Goal: Task Accomplishment & Management: Use online tool/utility

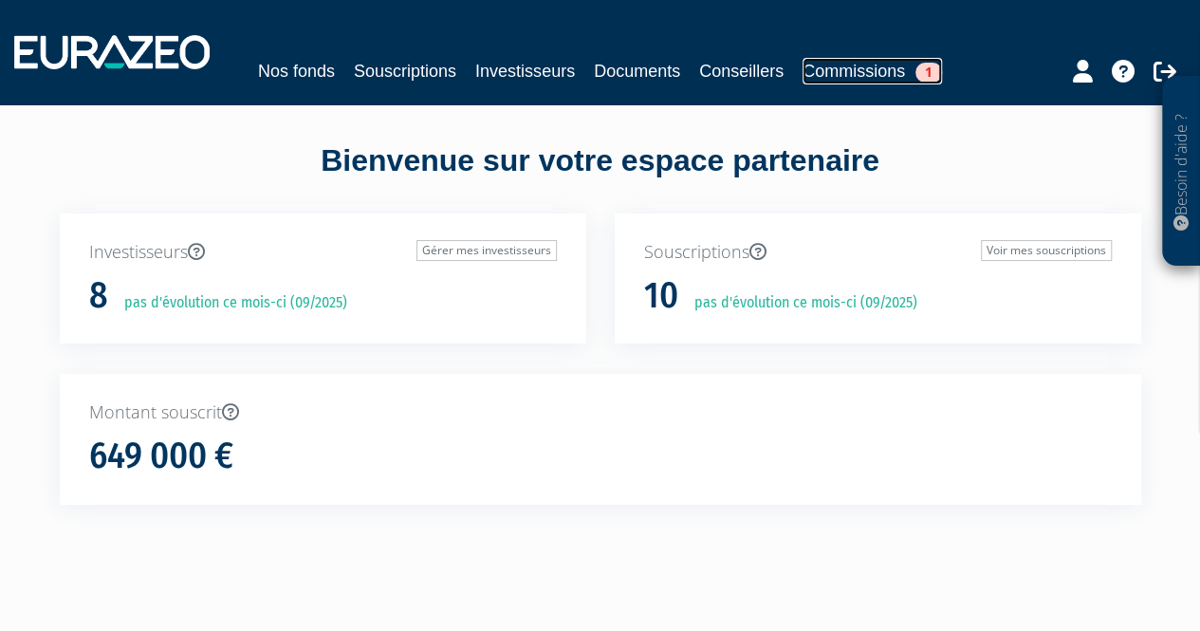
click at [851, 69] on link "Commissions 1" at bounding box center [871, 71] width 139 height 27
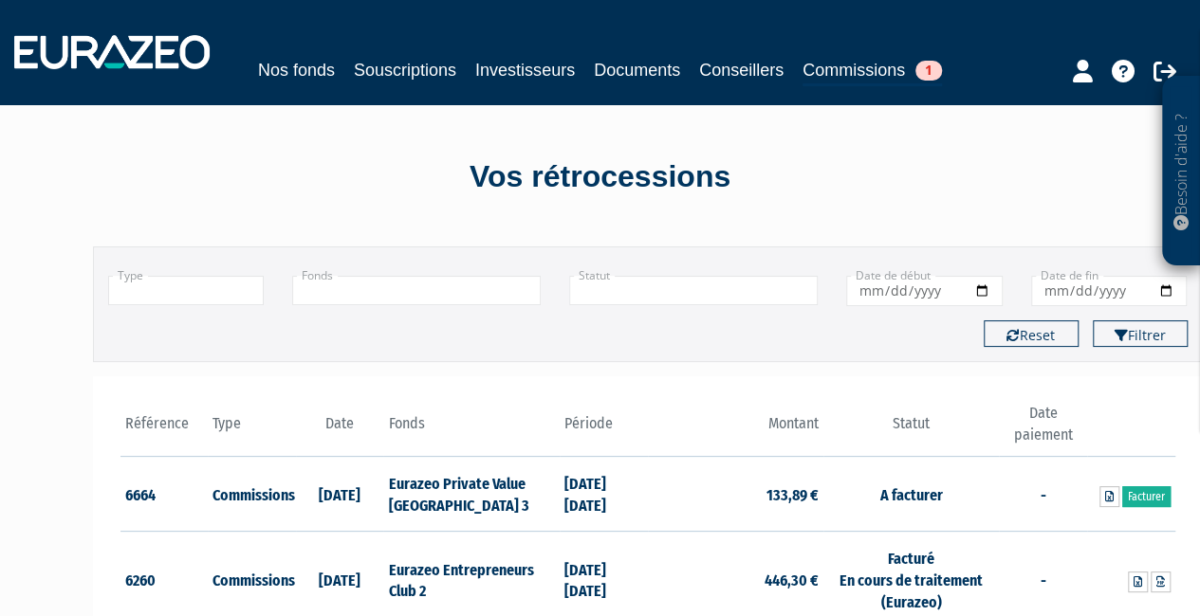
scroll to position [201, 0]
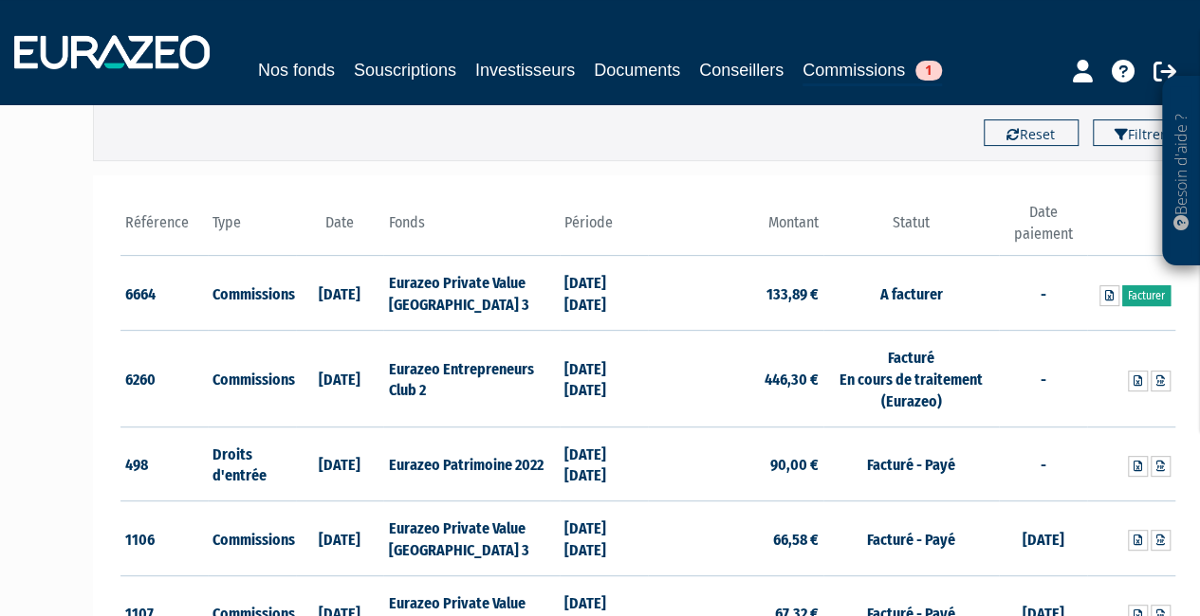
click at [1148, 296] on link "Facturer" at bounding box center [1146, 295] width 48 height 21
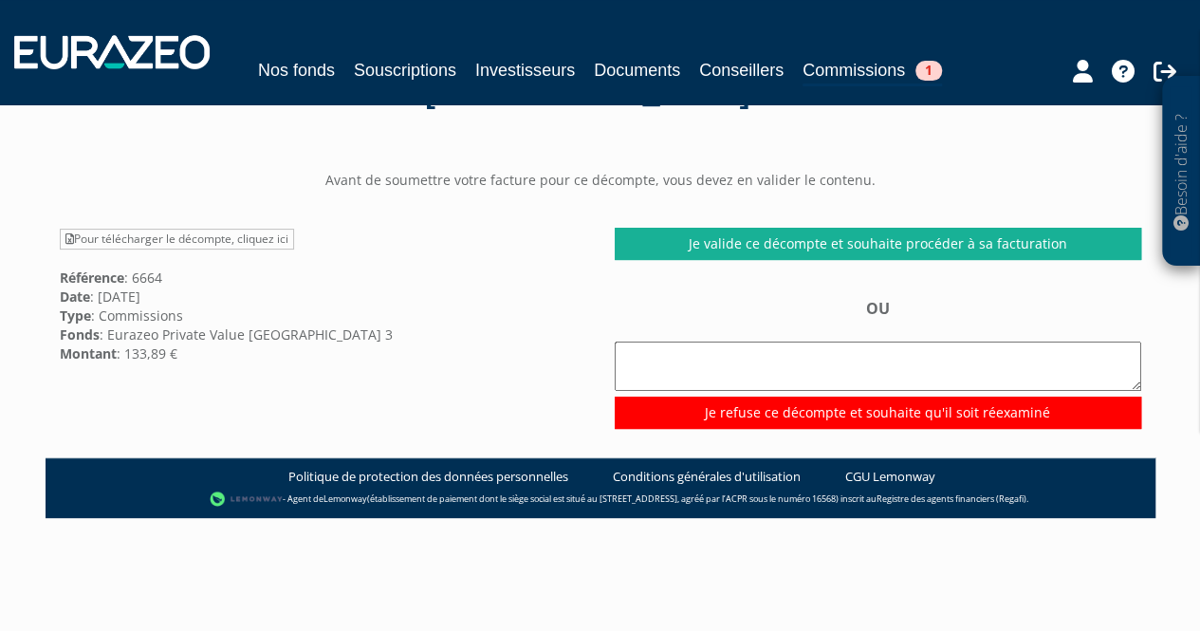
scroll to position [129, 0]
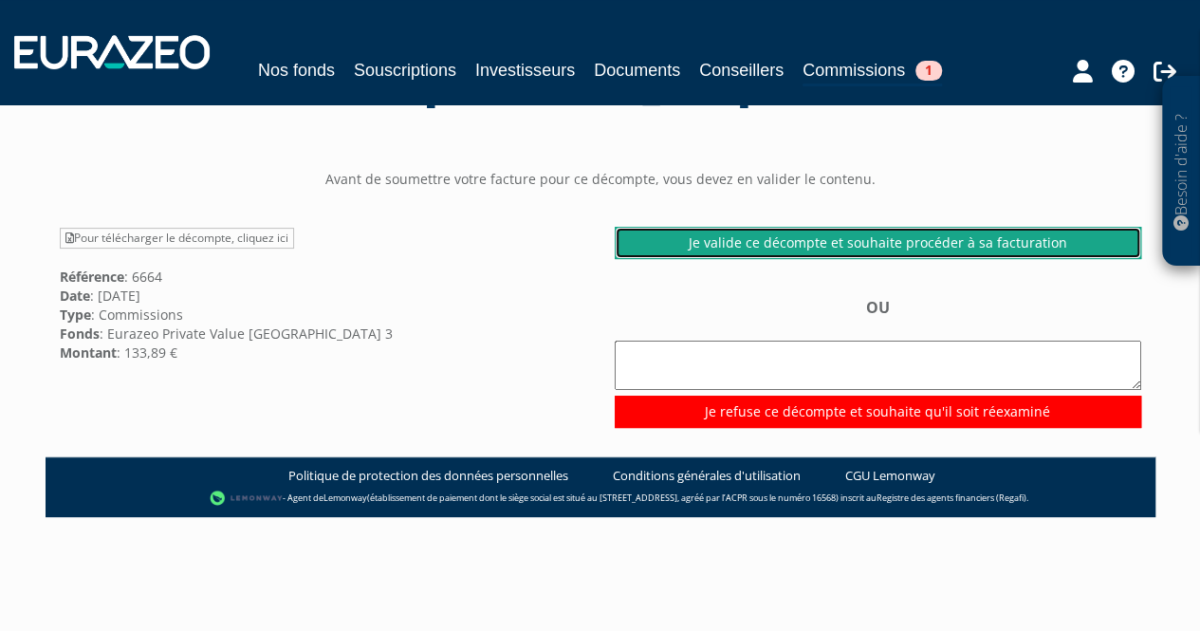
click at [880, 235] on link "Je valide ce décompte et souhaite procéder à sa facturation" at bounding box center [878, 243] width 526 height 32
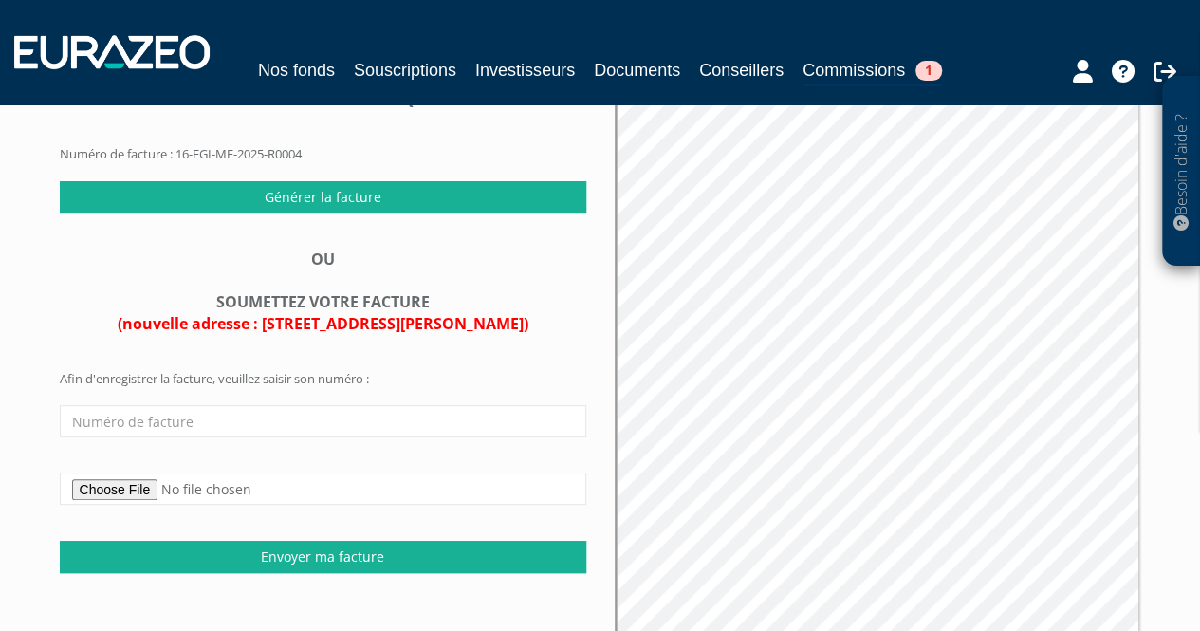
scroll to position [211, 0]
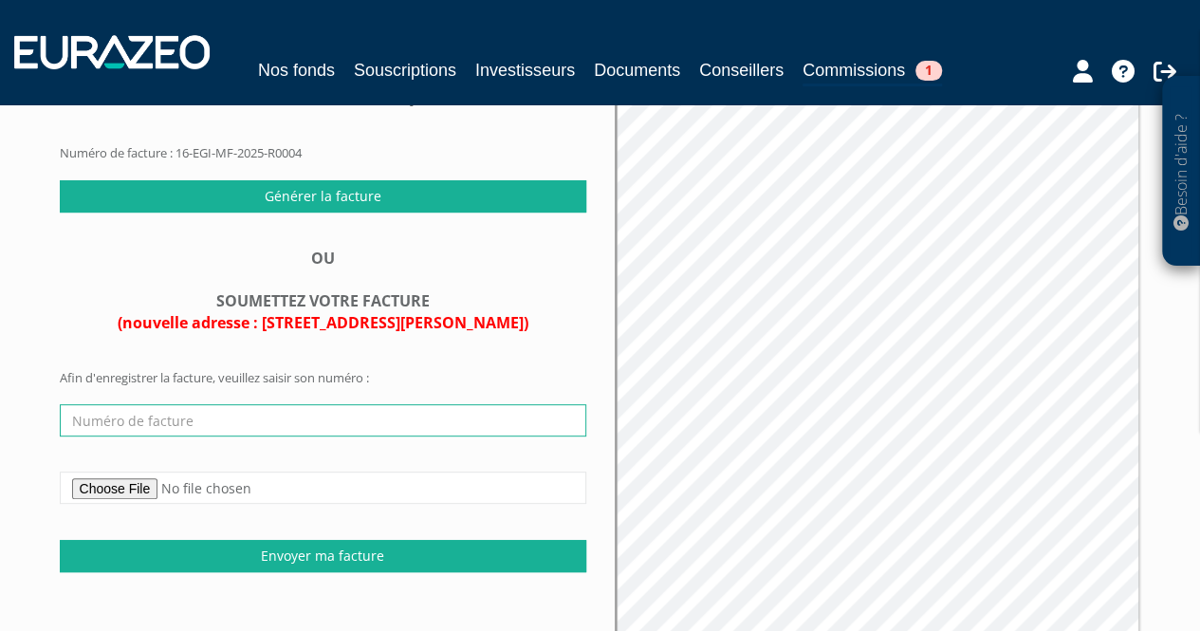
click at [259, 425] on input "text" at bounding box center [323, 420] width 526 height 32
click at [157, 418] on input "text" at bounding box center [323, 420] width 526 height 32
paste input "2025-309"
type input "2025-309"
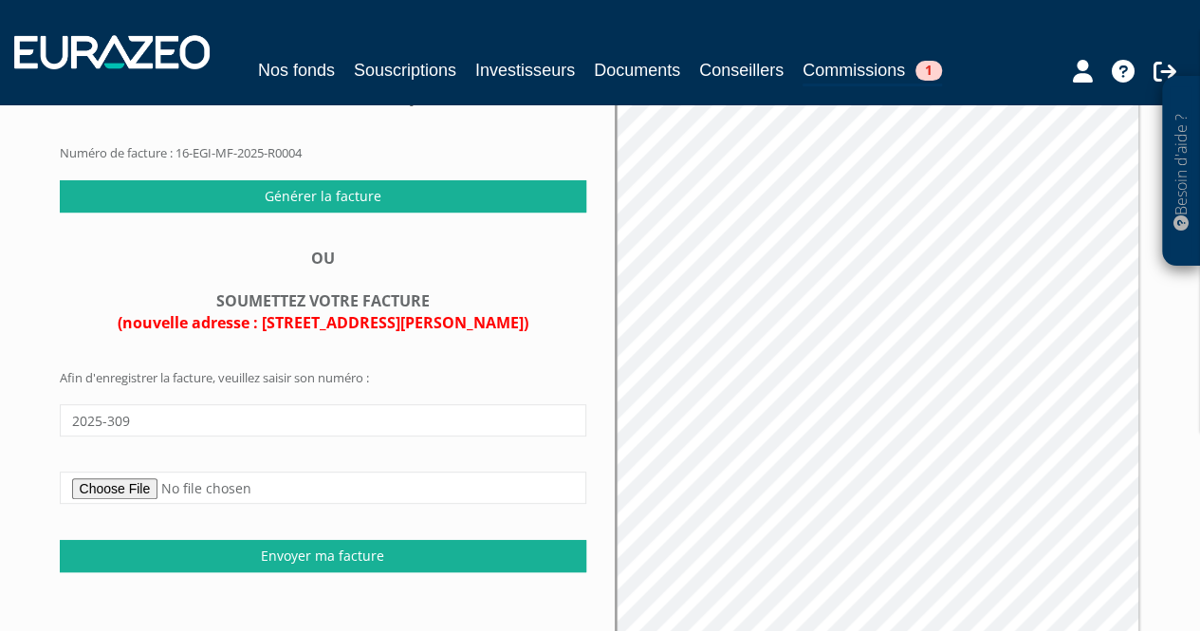
click at [214, 372] on form "Afin d'enregistrer la facture, veuillez saisir son numéro : 2025-309 Envoyer ma…" at bounding box center [323, 470] width 526 height 202
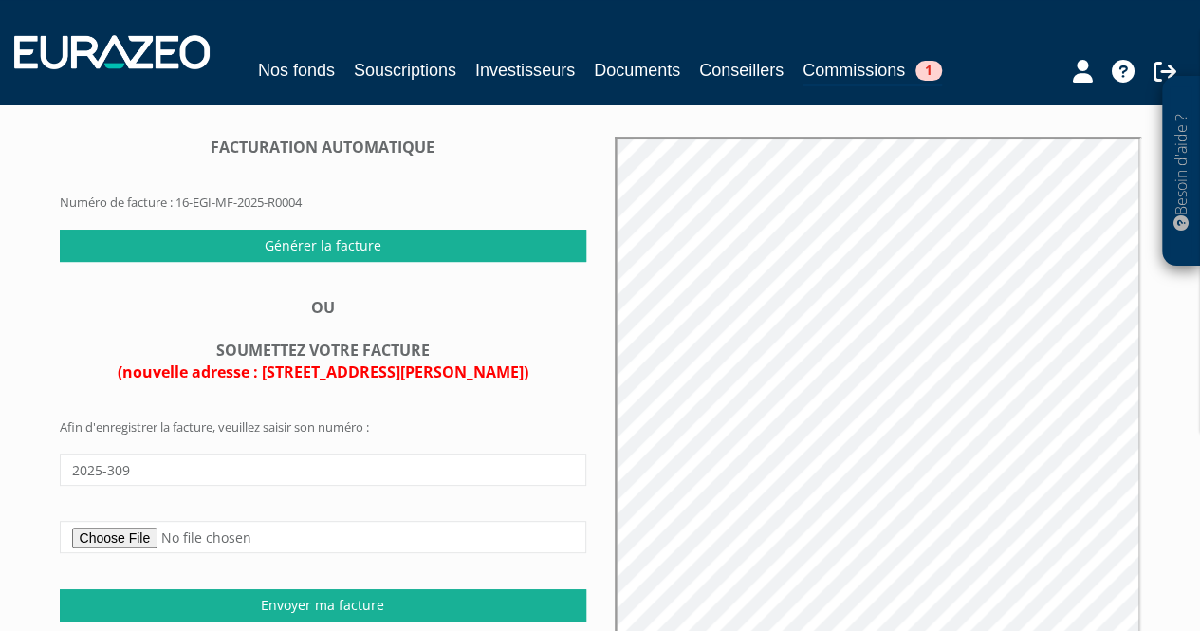
scroll to position [160, 0]
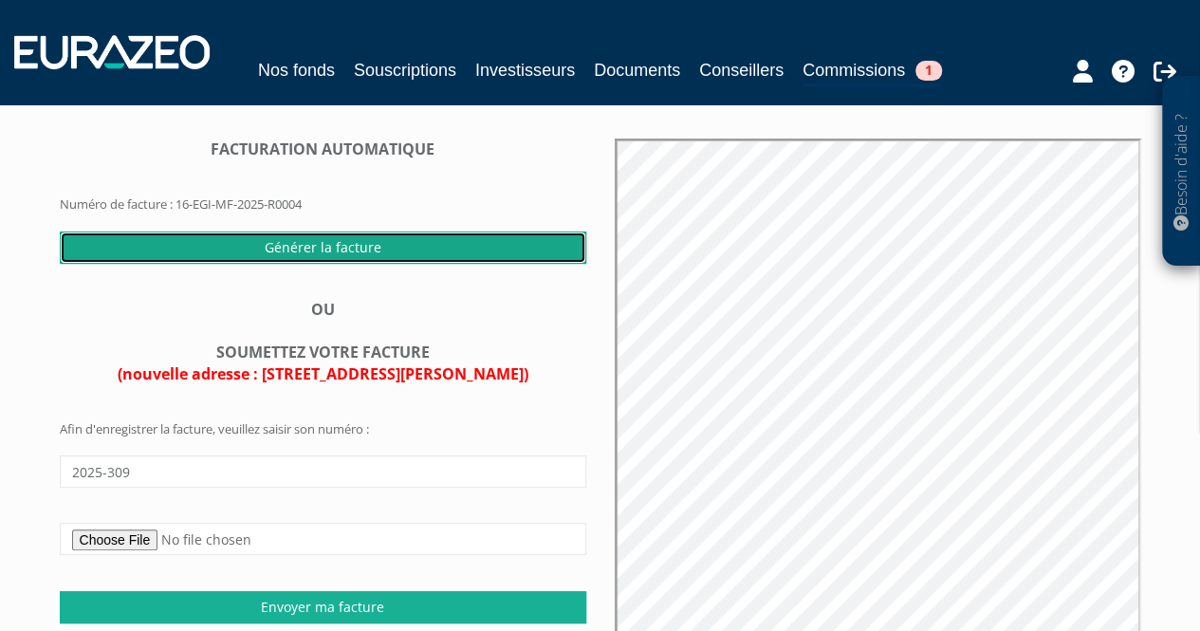
click at [387, 241] on input "Générer la facture" at bounding box center [323, 247] width 526 height 32
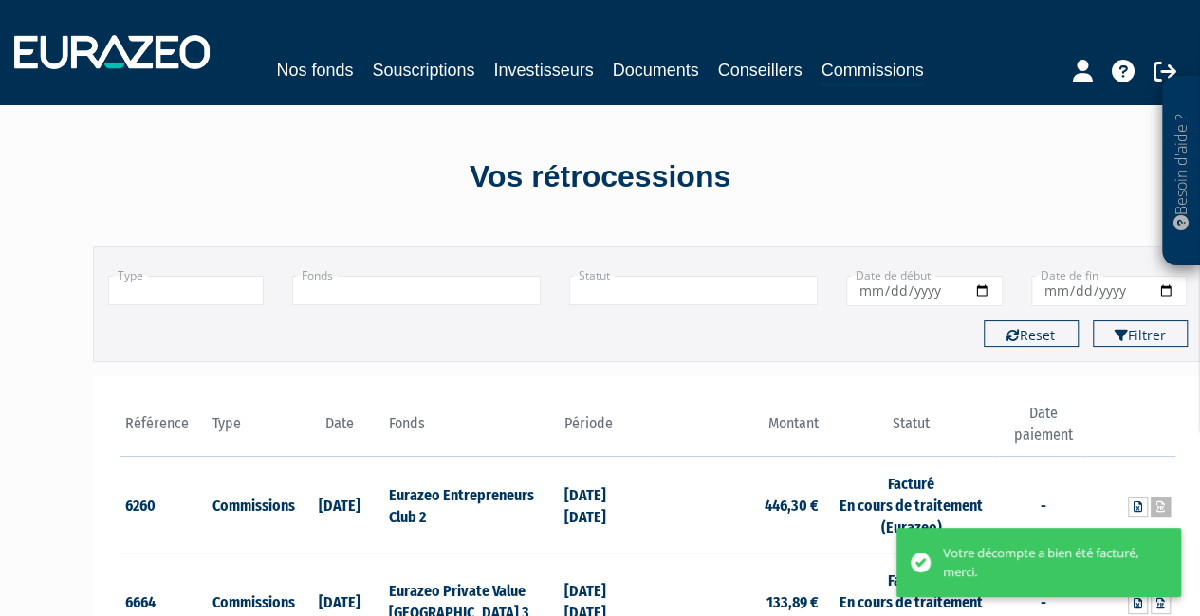
click at [1161, 505] on icon at bounding box center [1160, 507] width 9 height 11
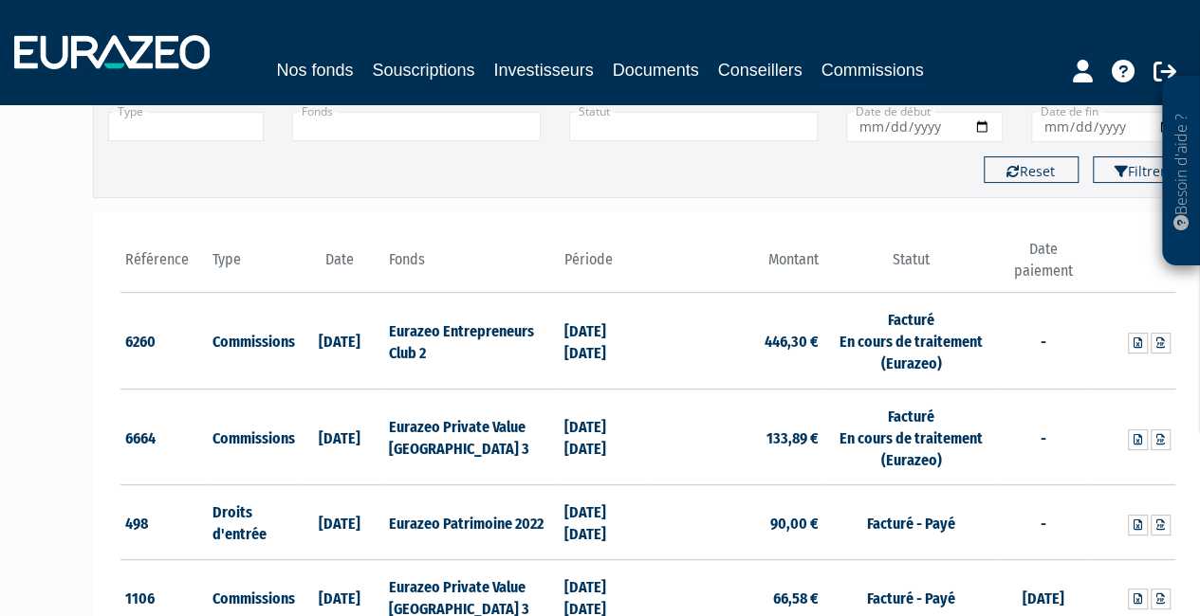
scroll to position [166, 0]
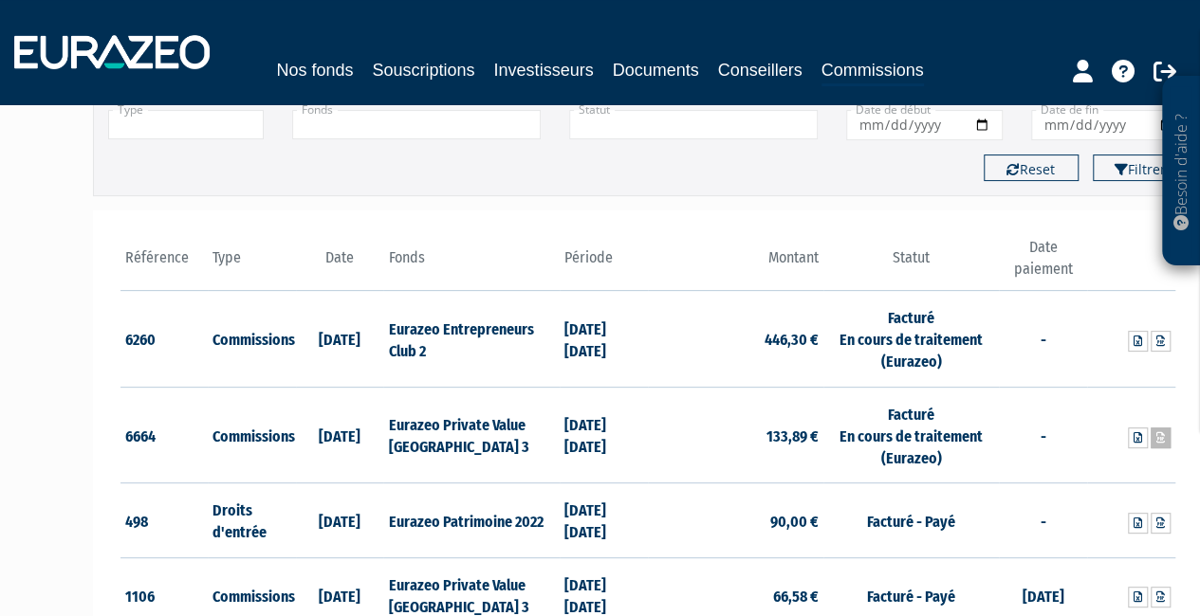
click at [1163, 435] on icon at bounding box center [1160, 437] width 9 height 11
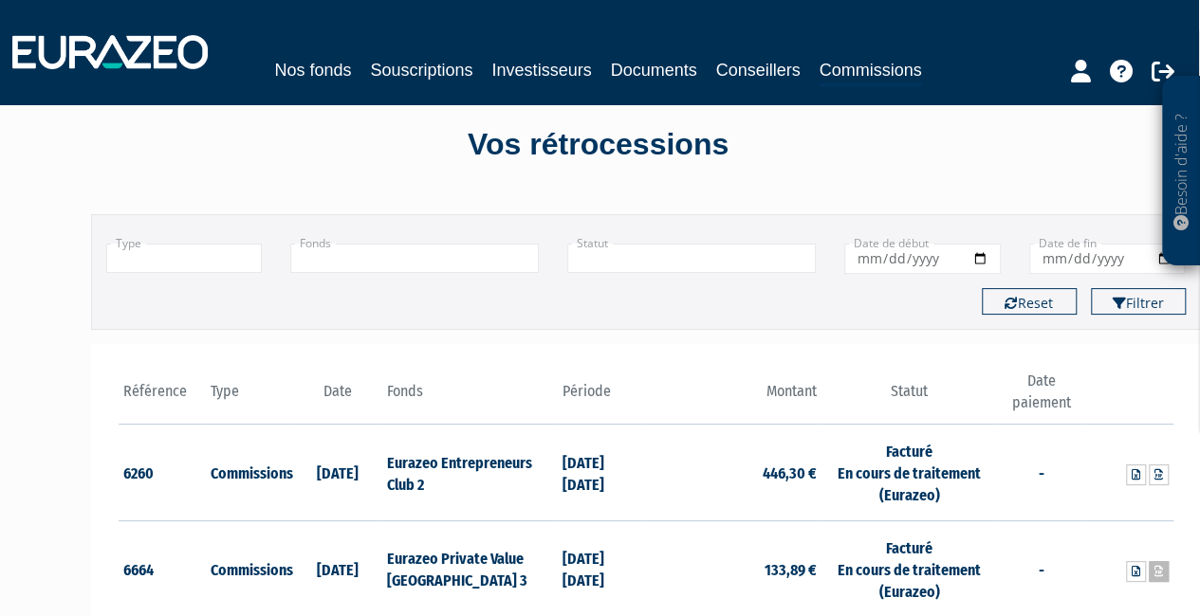
scroll to position [0, 2]
